Goal: Task Accomplishment & Management: Complete application form

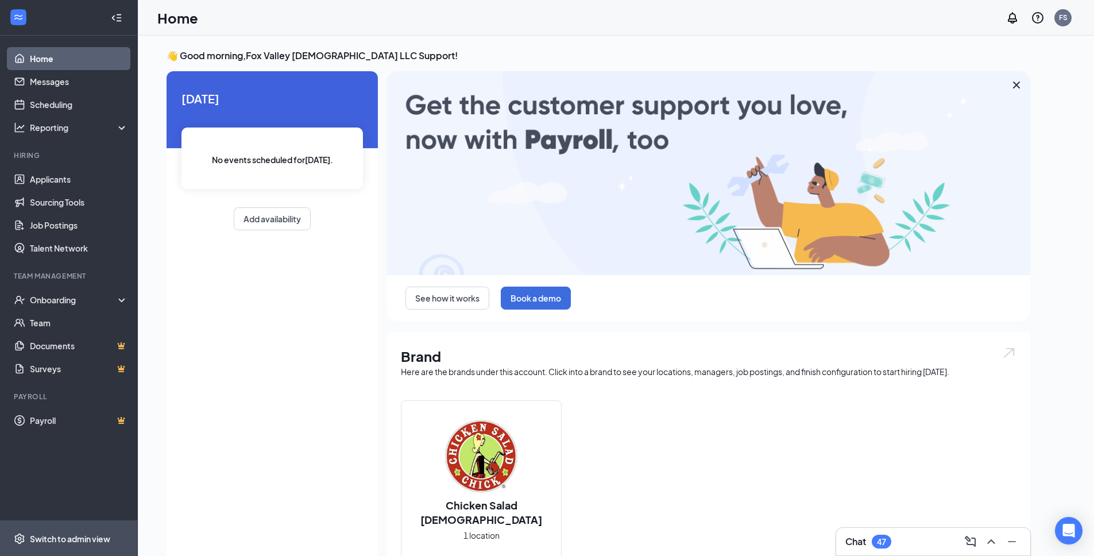
click at [82, 535] on div "Switch to admin view" at bounding box center [70, 538] width 80 height 11
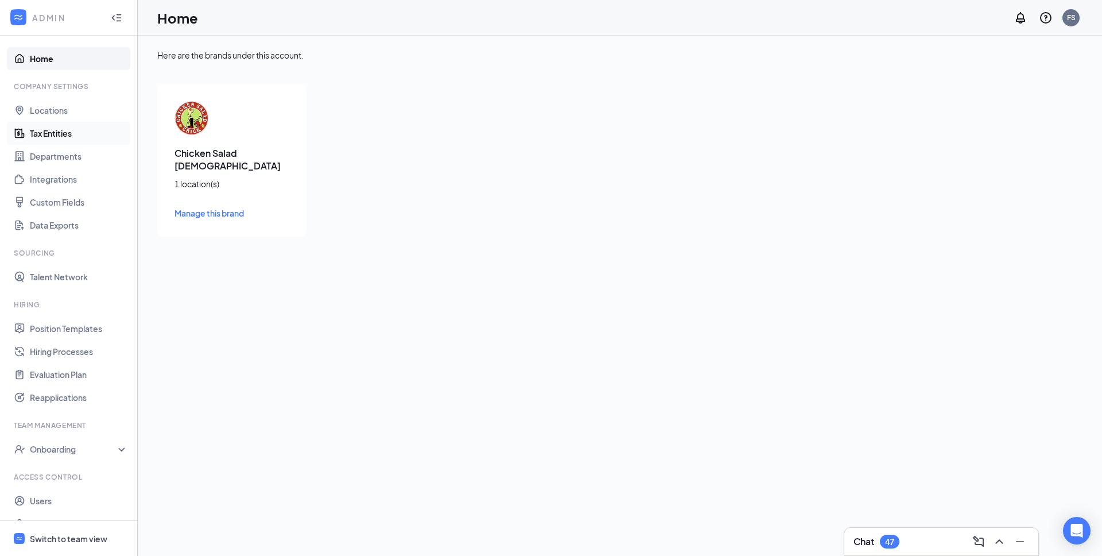
click at [55, 141] on link "Tax Entities" at bounding box center [79, 133] width 98 height 23
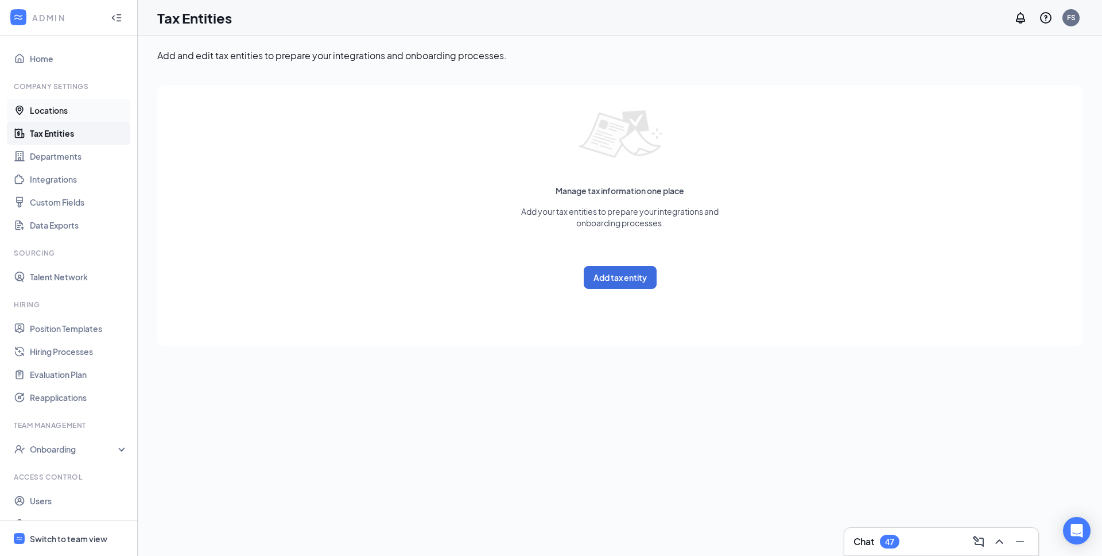
click at [59, 110] on link "Locations" at bounding box center [79, 110] width 98 height 23
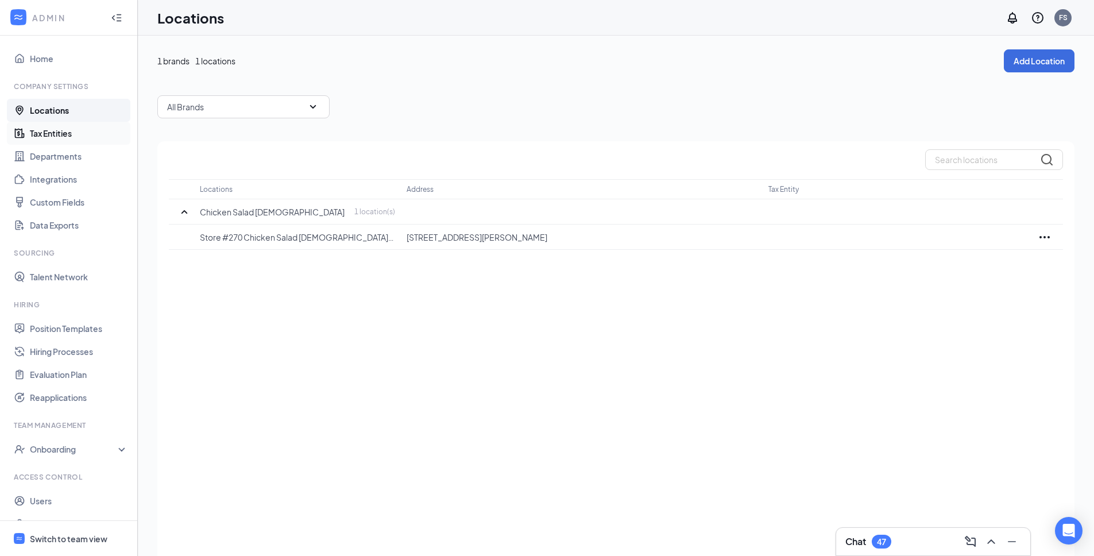
click at [64, 131] on link "Tax Entities" at bounding box center [79, 133] width 98 height 23
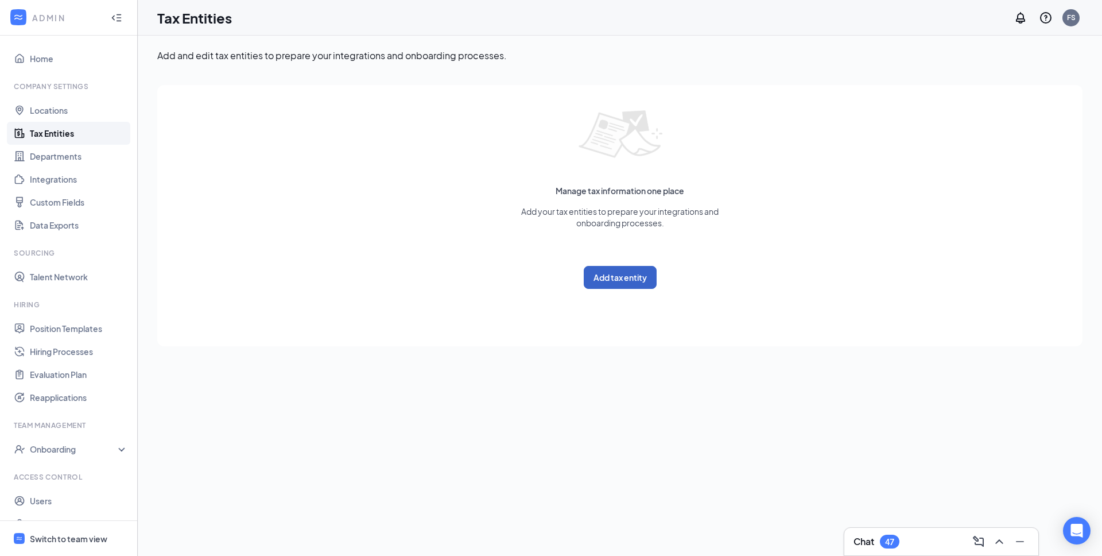
click at [615, 273] on button "Add tax entity" at bounding box center [620, 277] width 73 height 23
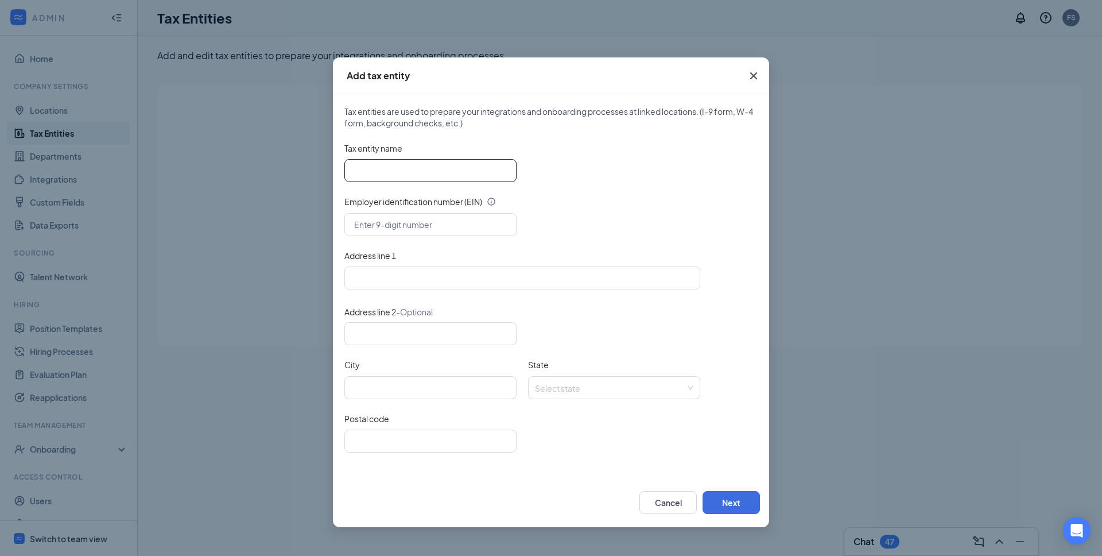
click at [393, 164] on input "Tax entity name" at bounding box center [430, 170] width 172 height 23
paste input "Fox Valley [DEMOGRAPHIC_DATA] LLC"
type input "Fox Valley [DEMOGRAPHIC_DATA] LLC"
click at [370, 219] on input "text" at bounding box center [430, 224] width 172 height 23
click at [390, 223] on input "text" at bounding box center [430, 224] width 172 height 23
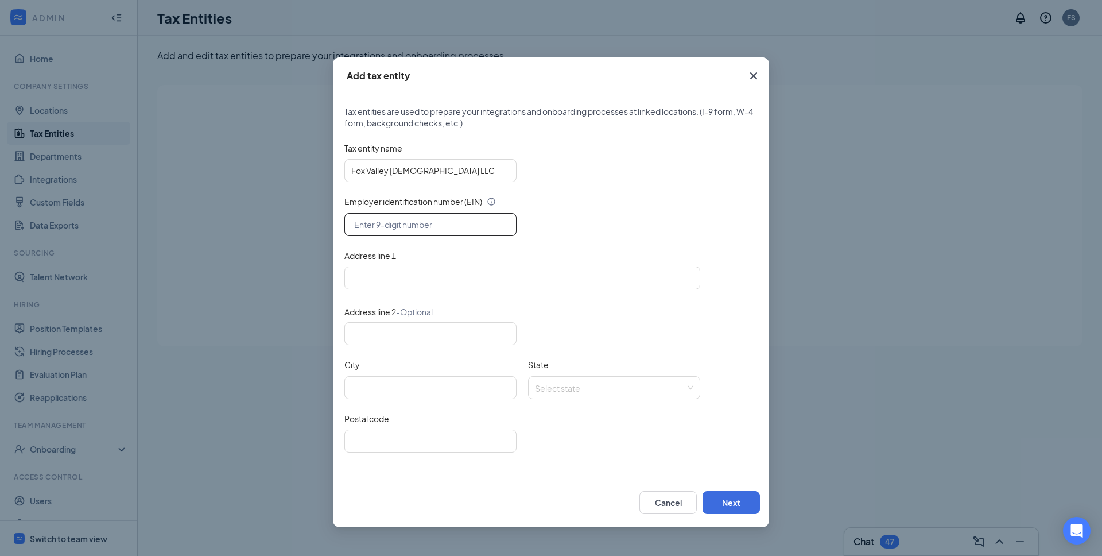
paste input "[US_EMPLOYER_IDENTIFICATION_NUMBER]"
type input "[US_EMPLOYER_IDENTIFICATION_NUMBER]"
click at [379, 275] on input "Address line 1" at bounding box center [522, 277] width 356 height 23
click at [424, 270] on input "Address line 1" at bounding box center [522, 277] width 356 height 23
paste input "[STREET_ADDRESS][PERSON_NAME] [GEOGRAPHIC_DATA], IL 60137"
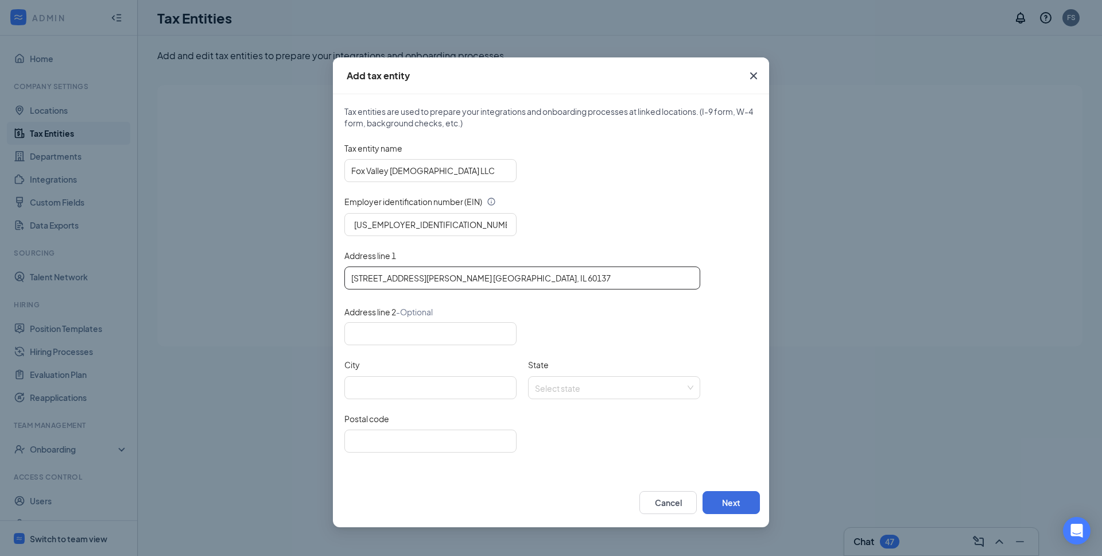
click at [479, 279] on input "[STREET_ADDRESS][PERSON_NAME] [GEOGRAPHIC_DATA], IL 60137" at bounding box center [522, 277] width 356 height 23
type input "[STREET_ADDRESS][PERSON_NAME] [PERSON_NAME], [GEOGRAPHIC_DATA]"
click at [400, 449] on input "Postal code" at bounding box center [430, 440] width 172 height 23
paste input "60137"
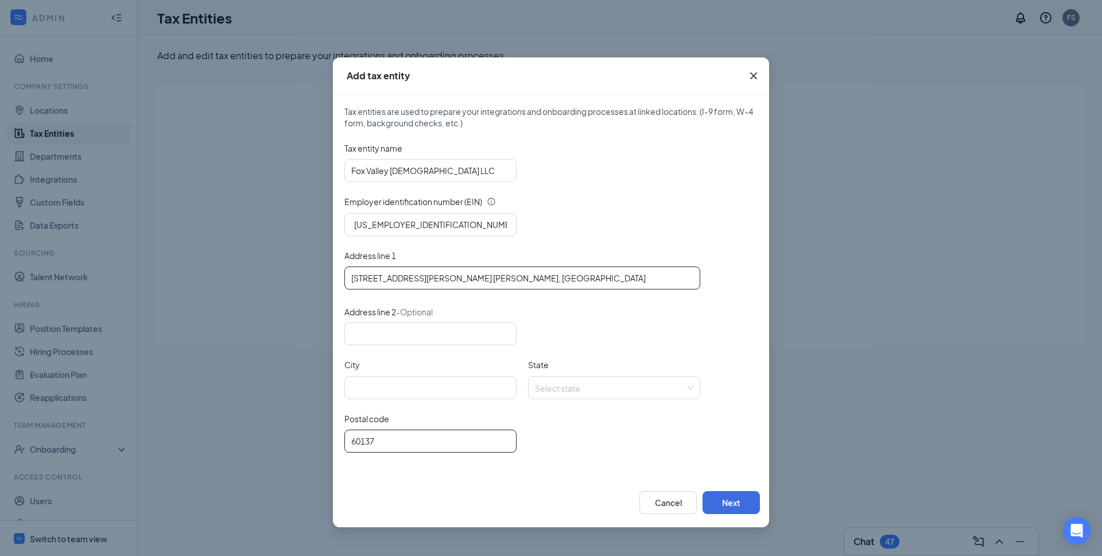
type input "60137"
drag, startPoint x: 422, startPoint y: 278, endPoint x: 457, endPoint y: 277, distance: 35.0
click at [457, 277] on input "[STREET_ADDRESS][PERSON_NAME] [PERSON_NAME], [GEOGRAPHIC_DATA]" at bounding box center [522, 277] width 356 height 23
click at [386, 387] on input "City" at bounding box center [430, 387] width 172 height 23
paste input "[PERSON_NAME]"
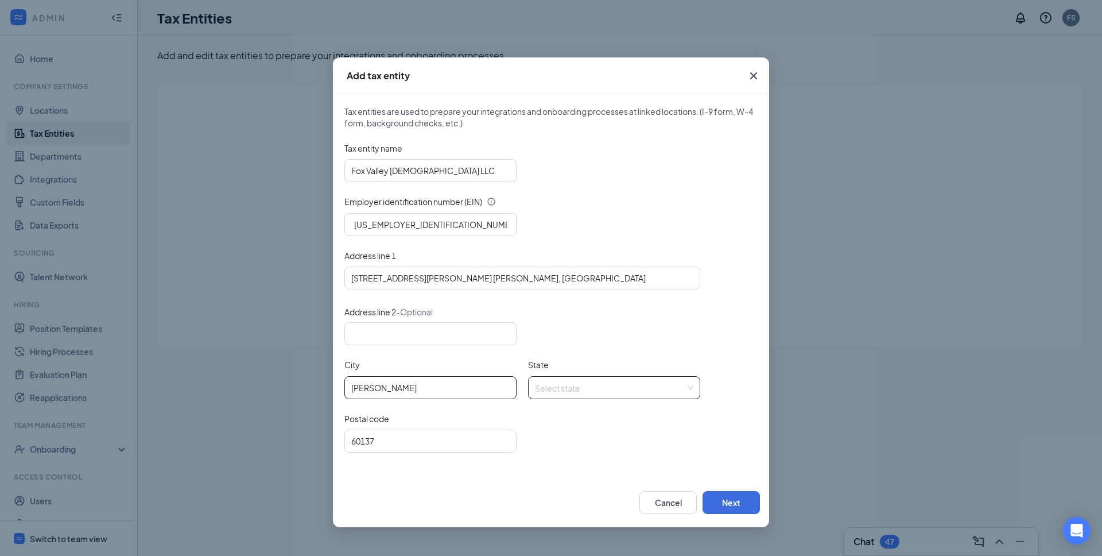
type input "[PERSON_NAME]"
click at [563, 389] on input "State" at bounding box center [610, 385] width 150 height 17
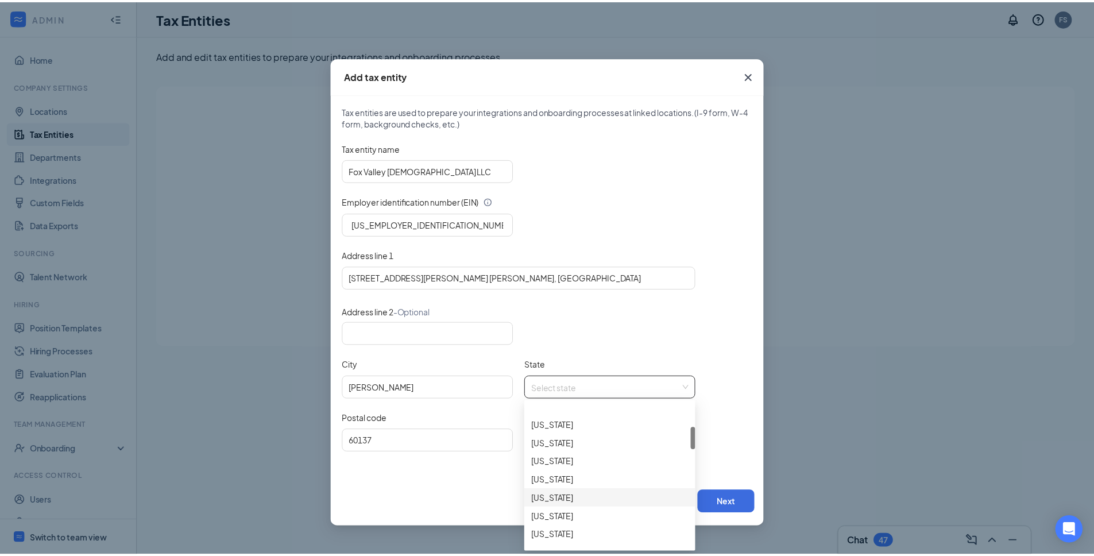
scroll to position [162, 0]
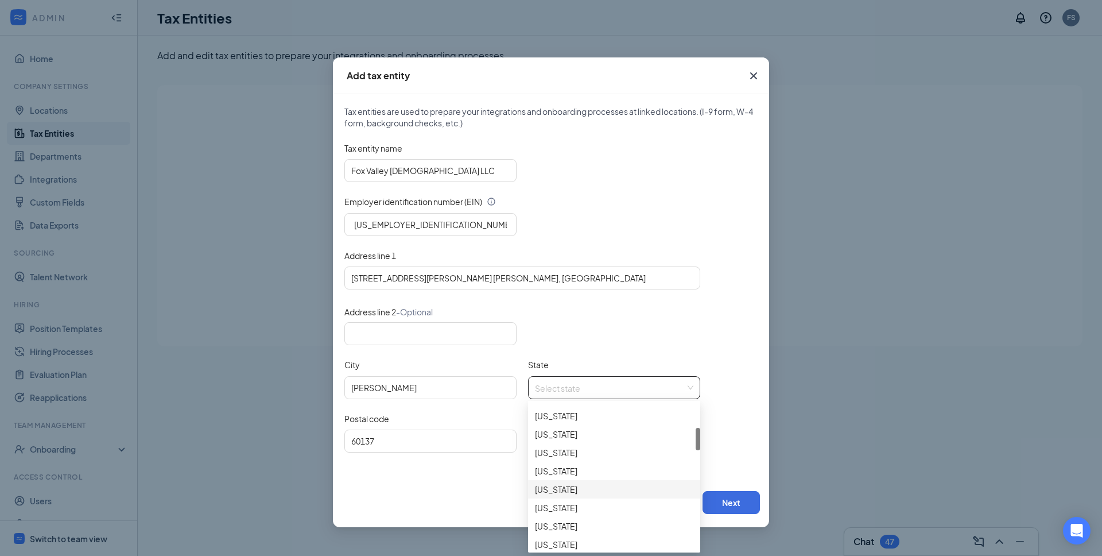
click at [561, 491] on div "[US_STATE]" at bounding box center [614, 489] width 158 height 13
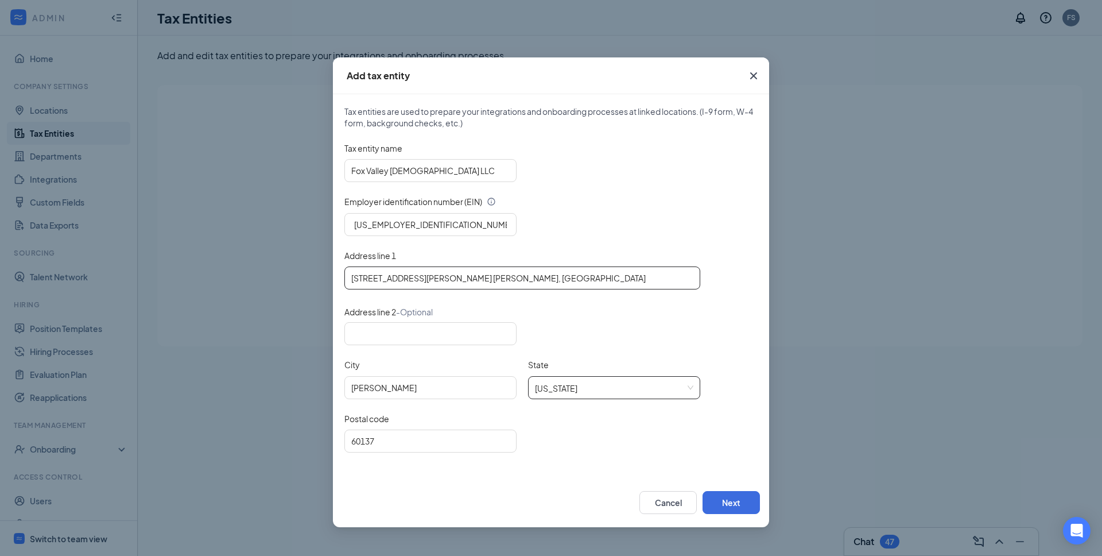
click at [420, 280] on input "[STREET_ADDRESS][PERSON_NAME] [PERSON_NAME], [GEOGRAPHIC_DATA]" at bounding box center [522, 277] width 356 height 23
drag, startPoint x: 420, startPoint y: 280, endPoint x: 486, endPoint y: 280, distance: 66.0
click at [486, 280] on input "[STREET_ADDRESS][PERSON_NAME] [PERSON_NAME], [GEOGRAPHIC_DATA]" at bounding box center [522, 277] width 356 height 23
type input "[STREET_ADDRESS][PERSON_NAME]"
click at [732, 498] on button "Next" at bounding box center [731, 502] width 57 height 23
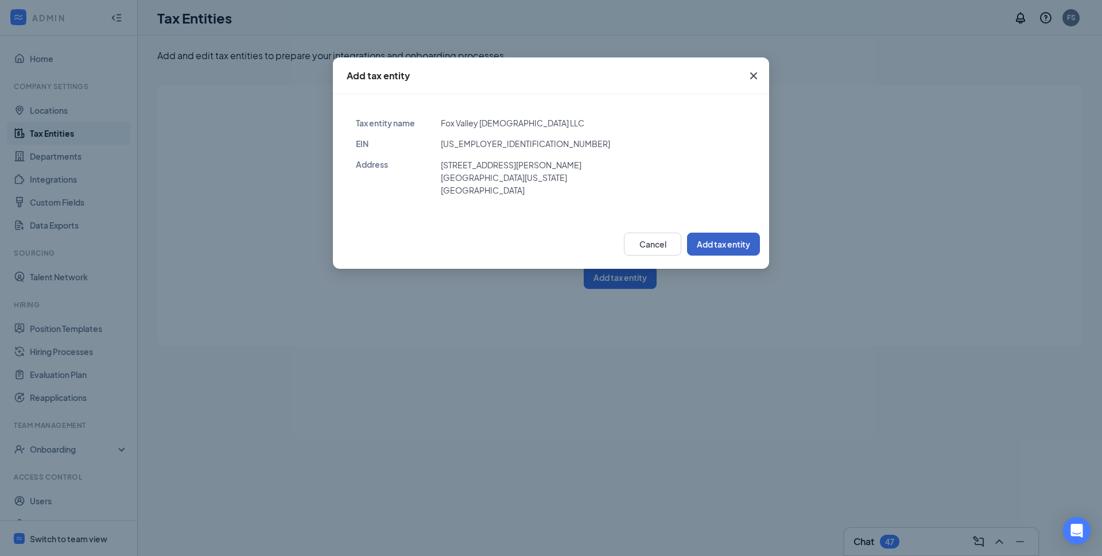
click at [722, 243] on button "Add tax entity" at bounding box center [723, 243] width 73 height 23
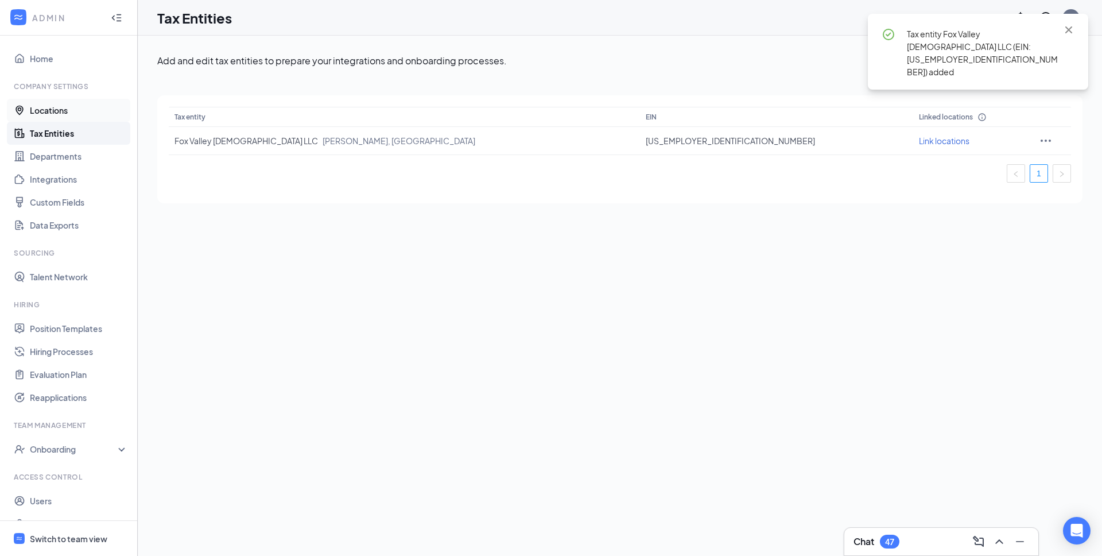
click at [52, 106] on link "Locations" at bounding box center [79, 110] width 98 height 23
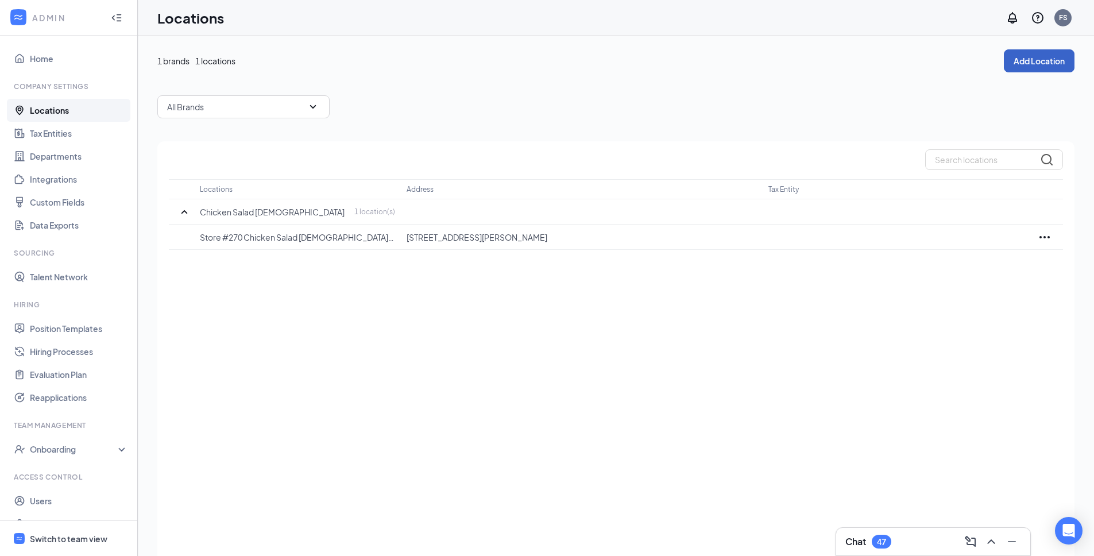
click at [1021, 58] on button "Add Location" at bounding box center [1038, 60] width 71 height 23
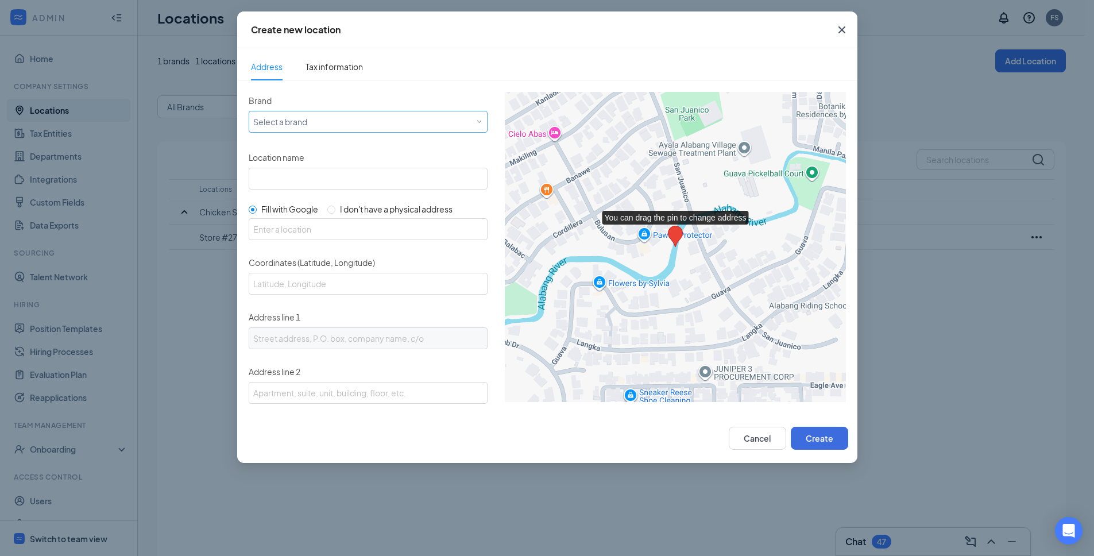
click at [295, 111] on div "Select a brand" at bounding box center [368, 122] width 239 height 22
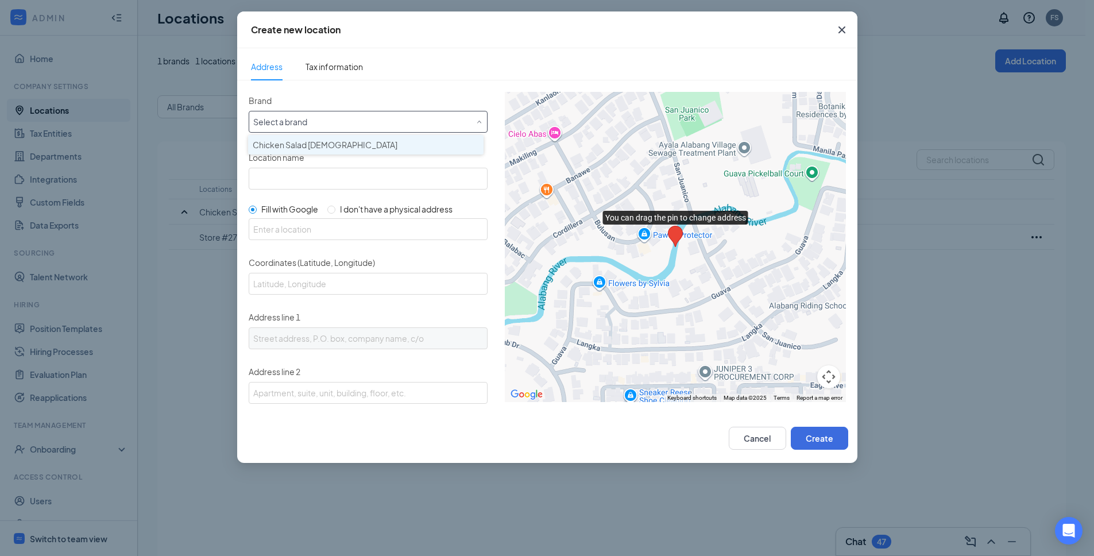
click at [285, 142] on span "Chicken Salad [DEMOGRAPHIC_DATA]" at bounding box center [325, 144] width 145 height 11
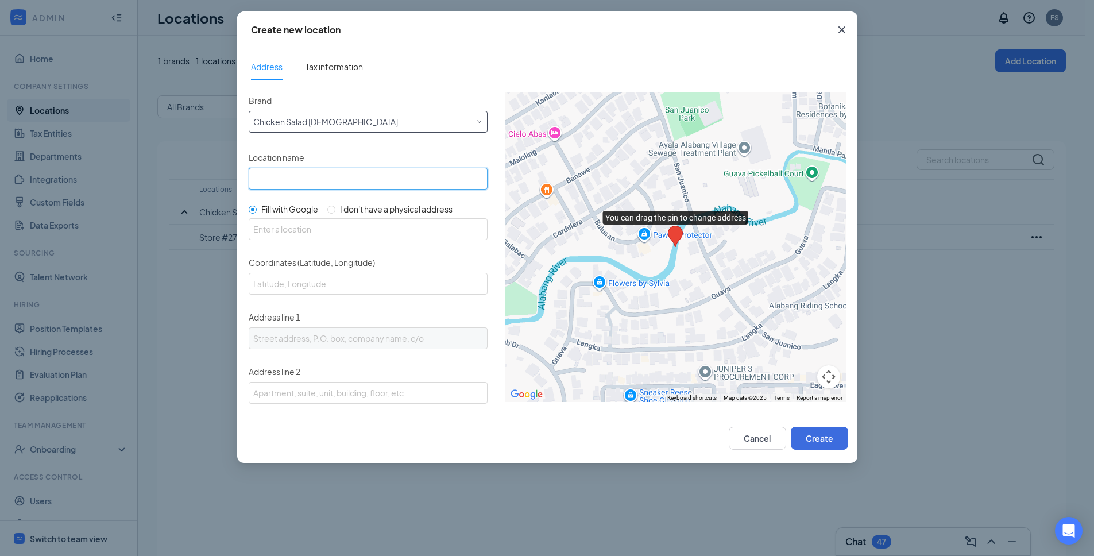
click at [275, 181] on input "Location name" at bounding box center [368, 179] width 239 height 22
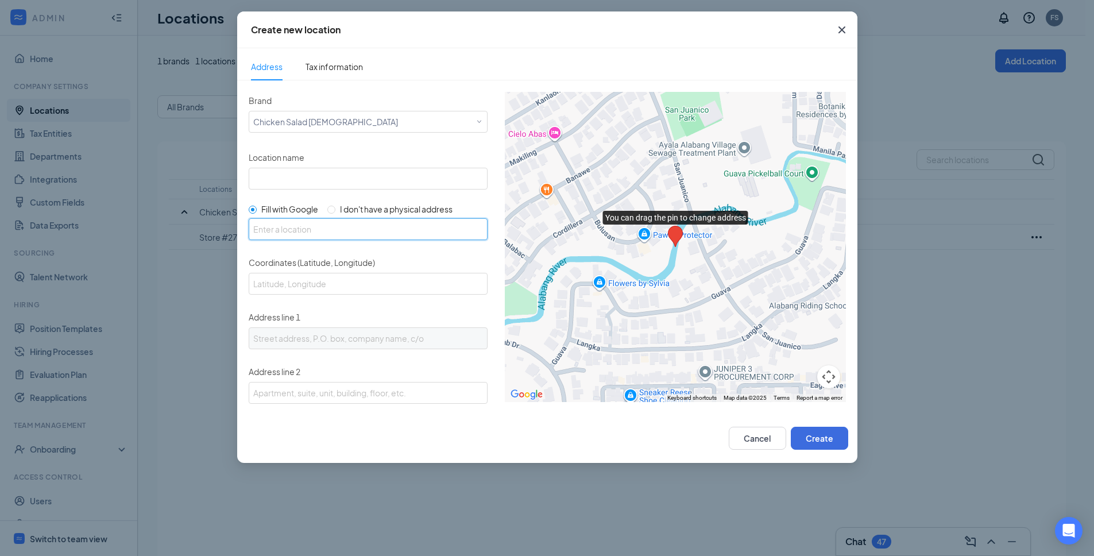
click at [285, 234] on input "text" at bounding box center [368, 229] width 239 height 22
paste input "[STREET_ADDRESS][PERSON_NAME] [GEOGRAPHIC_DATA], IL 60137"
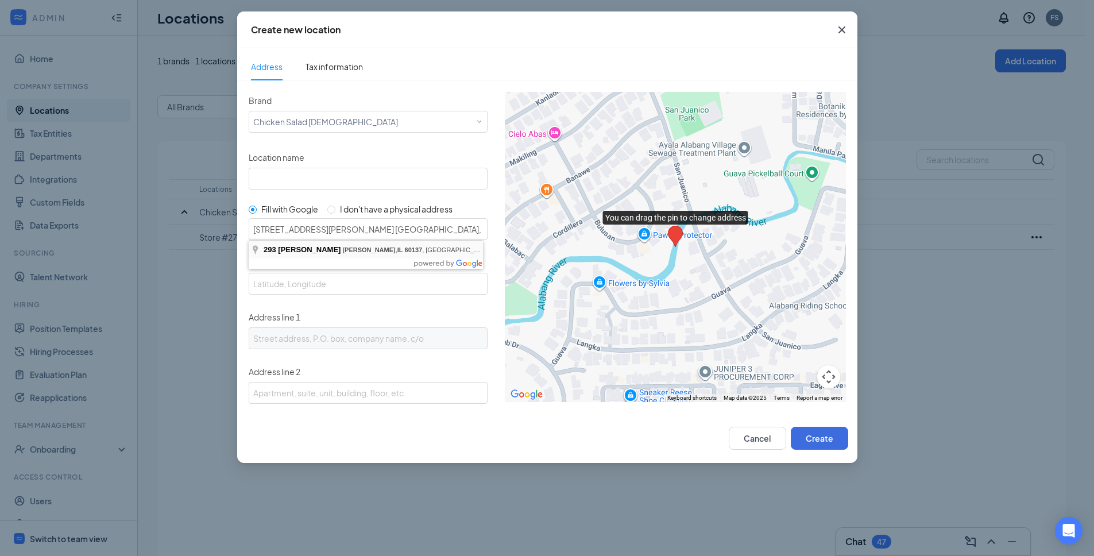
type input "[STREET_ADDRESS][PERSON_NAME][PERSON_NAME]"
type input "41.8587141, -88.0782648"
type input "[STREET_ADDRESS][PERSON_NAME]"
type input "[PERSON_NAME]"
type input "IL"
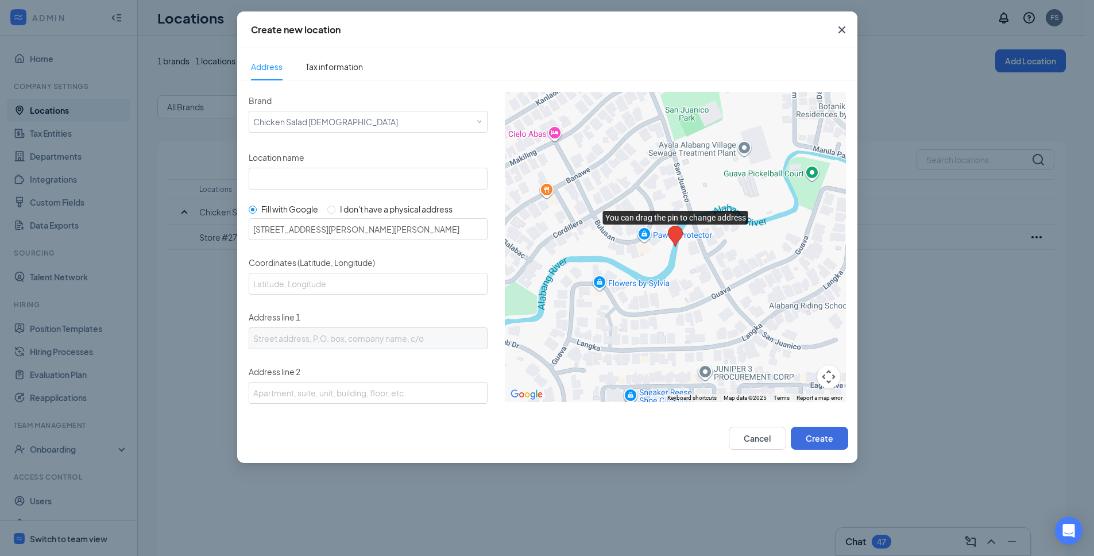
type input "60137"
type input "US"
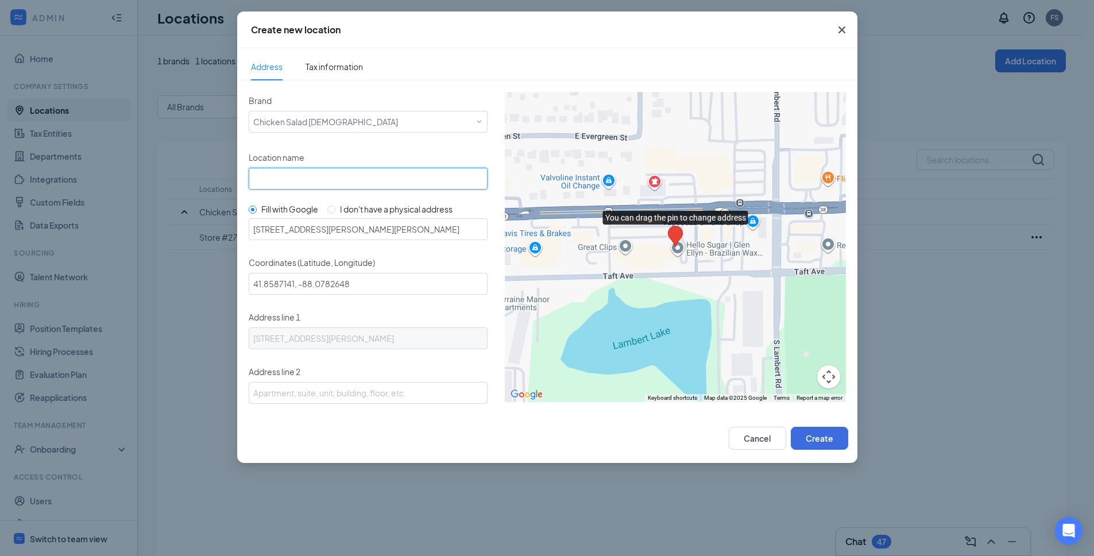
click at [315, 178] on input "Location name" at bounding box center [368, 179] width 239 height 22
type input "[PERSON_NAME]"
click at [822, 441] on button "Create" at bounding box center [818, 438] width 57 height 23
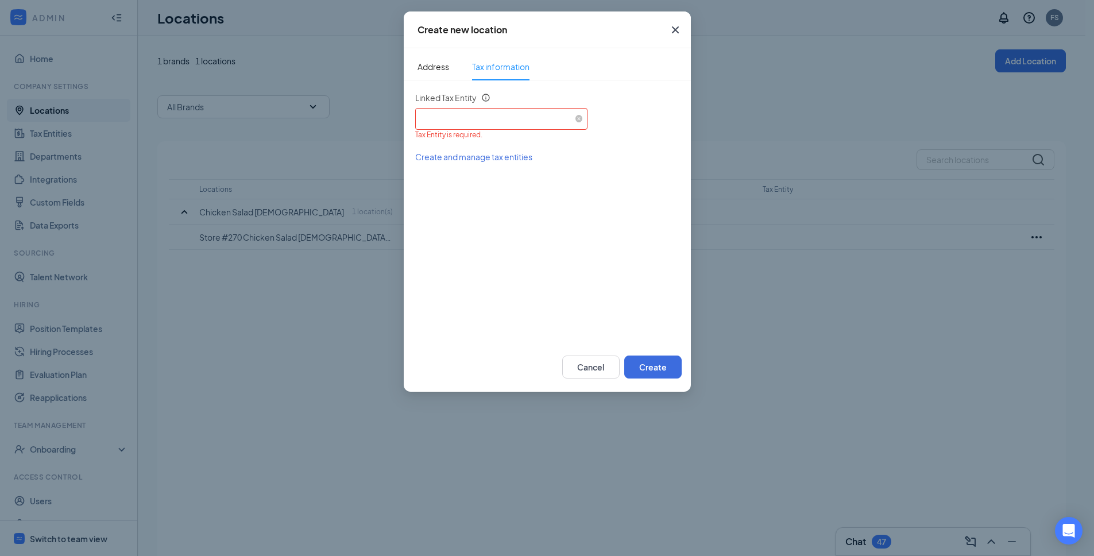
click at [462, 115] on div "Select an existing tax entity" at bounding box center [501, 116] width 163 height 17
click at [476, 151] on span "Fox Valley [DEMOGRAPHIC_DATA] LLC (EIN: [US_EMPLOYER_IDENTIFICATION_NUMBER])" at bounding box center [591, 150] width 335 height 11
click at [647, 369] on button "Create" at bounding box center [652, 366] width 57 height 23
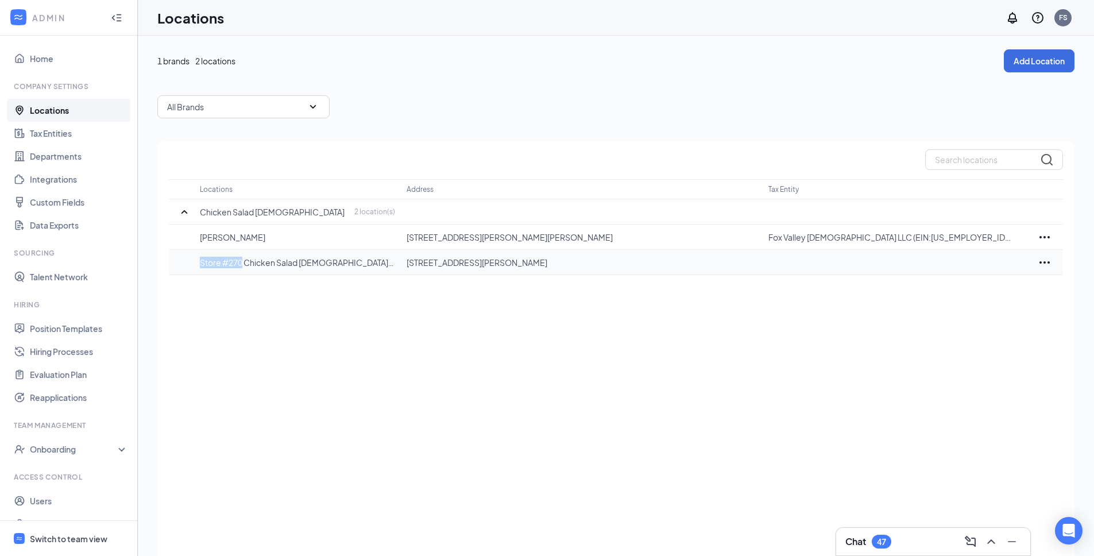
drag, startPoint x: 199, startPoint y: 264, endPoint x: 242, endPoint y: 263, distance: 43.1
click at [242, 263] on p "Store #270 Chicken Salad [DEMOGRAPHIC_DATA] [GEOGRAPHIC_DATA]" at bounding box center [297, 262] width 195 height 11
copy p "Store #270"
drag, startPoint x: 245, startPoint y: 261, endPoint x: 360, endPoint y: 261, distance: 115.4
click at [360, 261] on p "Store #270 Chicken Salad [DEMOGRAPHIC_DATA] [GEOGRAPHIC_DATA]" at bounding box center [297, 262] width 195 height 11
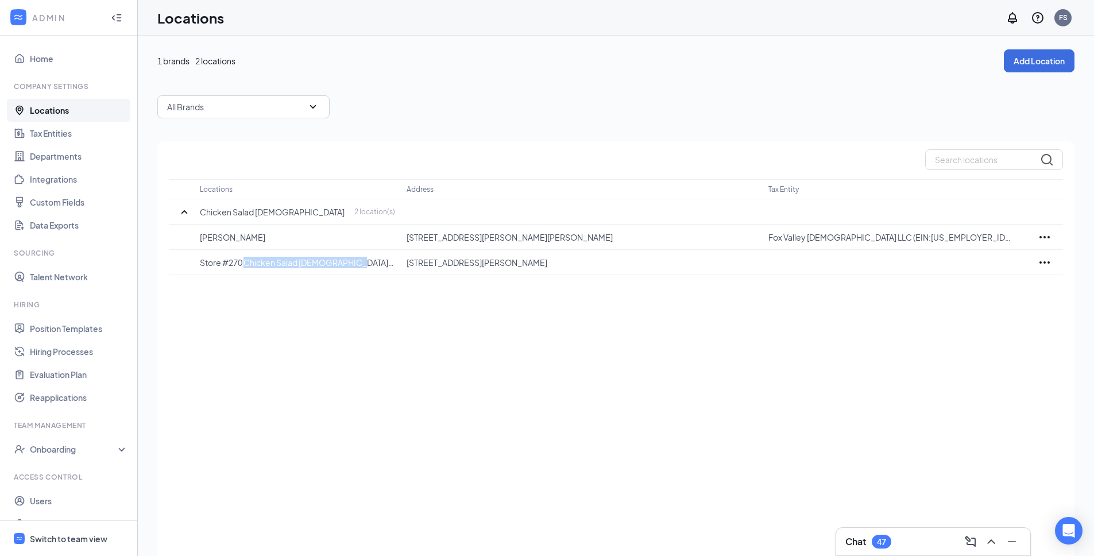
copy p "Chicken Salad [DEMOGRAPHIC_DATA] [GEOGRAPHIC_DATA]"
drag, startPoint x: 237, startPoint y: 240, endPoint x: 187, endPoint y: 239, distance: 49.9
click at [187, 239] on tr "[PERSON_NAME] [STREET_ADDRESS][PERSON_NAME][PERSON_NAME] Fox Valley [DEMOGRAPHI…" at bounding box center [616, 236] width 894 height 25
copy p "[PERSON_NAME]"
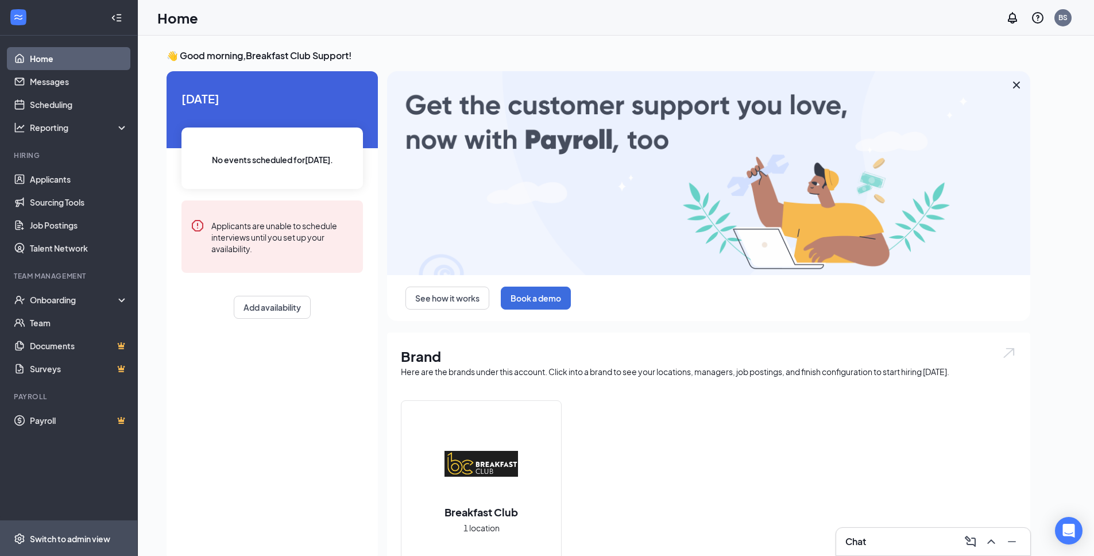
click at [60, 538] on div "Switch to admin view" at bounding box center [70, 538] width 80 height 11
